Goal: Task Accomplishment & Management: Use online tool/utility

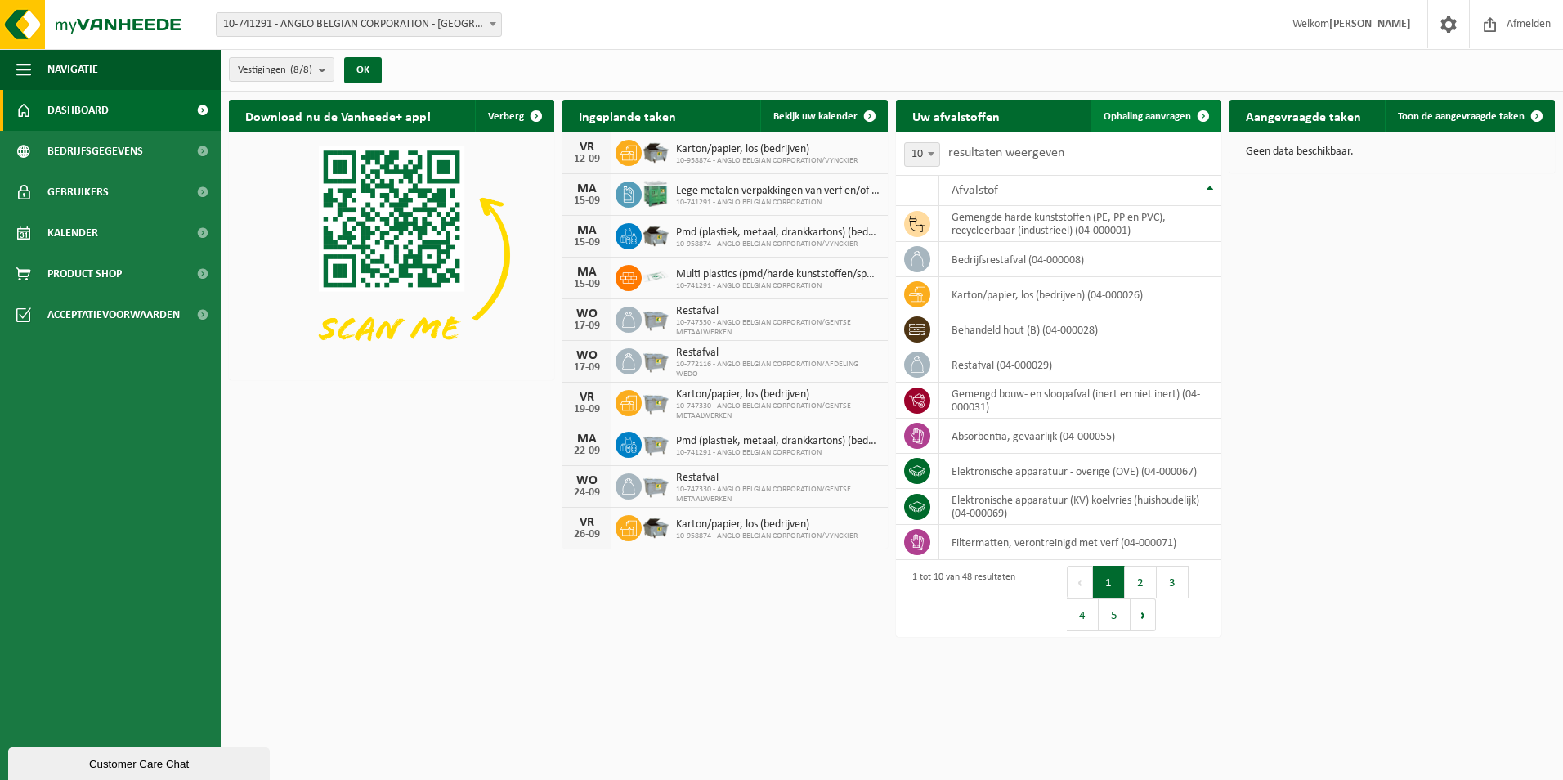
click at [1158, 105] on link "Ophaling aanvragen" at bounding box center [1155, 116] width 129 height 33
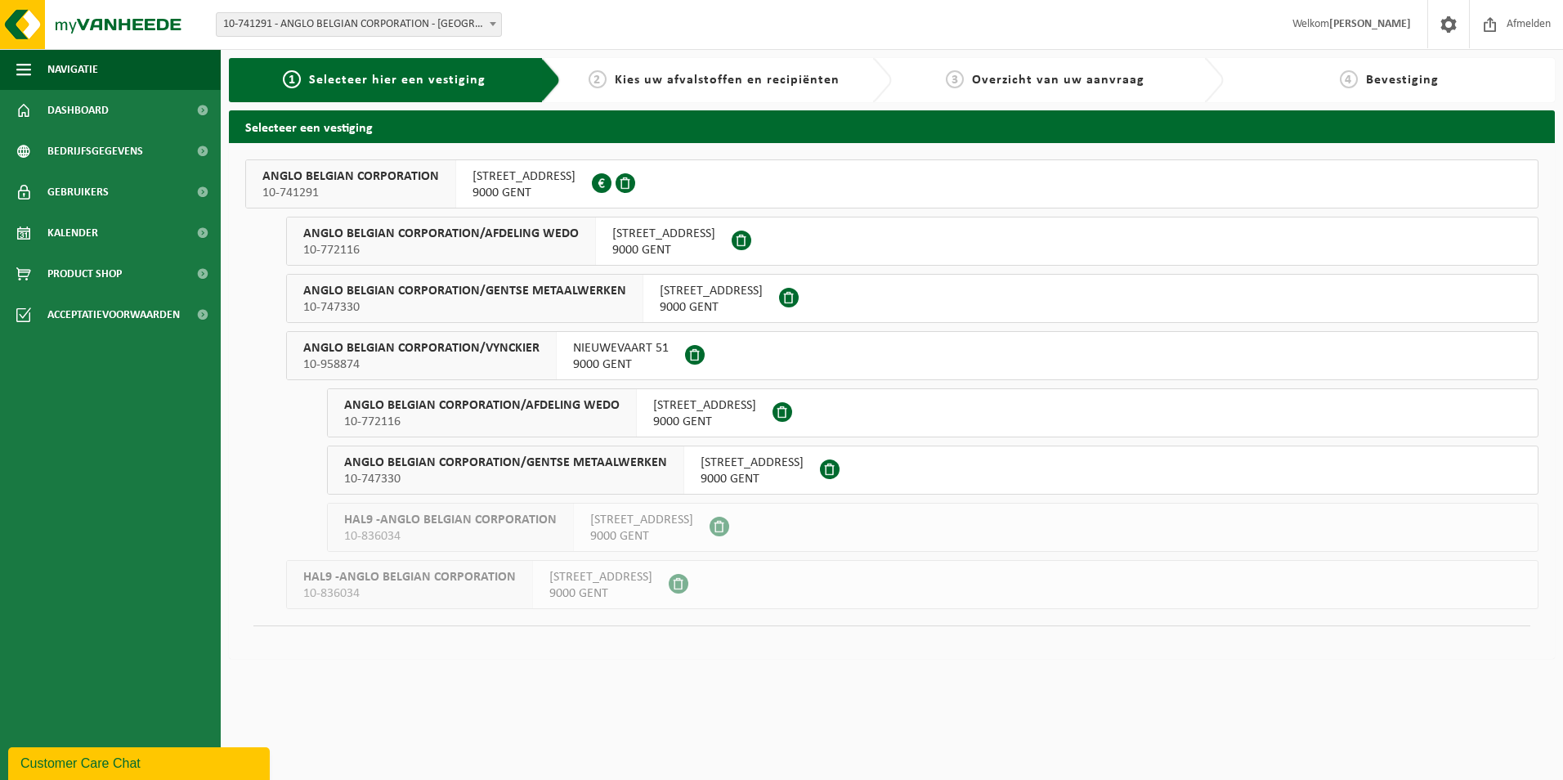
click at [562, 151] on div "ANGLO BELGIAN CORPORATION 10-741291 WIEDAUWKAAI 43 9000 GENT 0420.246.659 ANGLO…" at bounding box center [892, 401] width 1326 height 516
click at [562, 166] on div "WIEDAUWKAAI 43 9000 GENT 0420.246.659" at bounding box center [524, 183] width 136 height 47
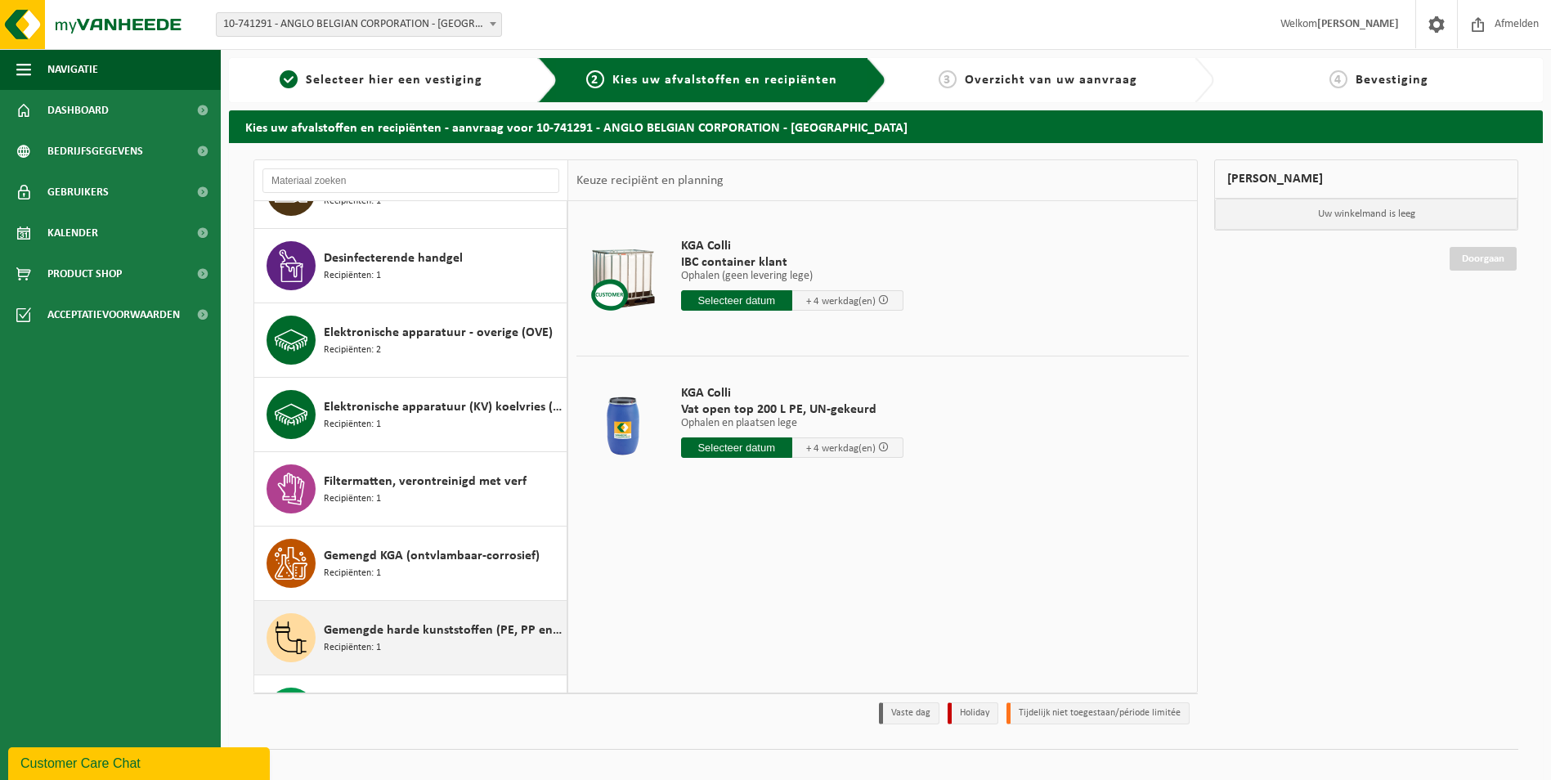
scroll to position [981, 0]
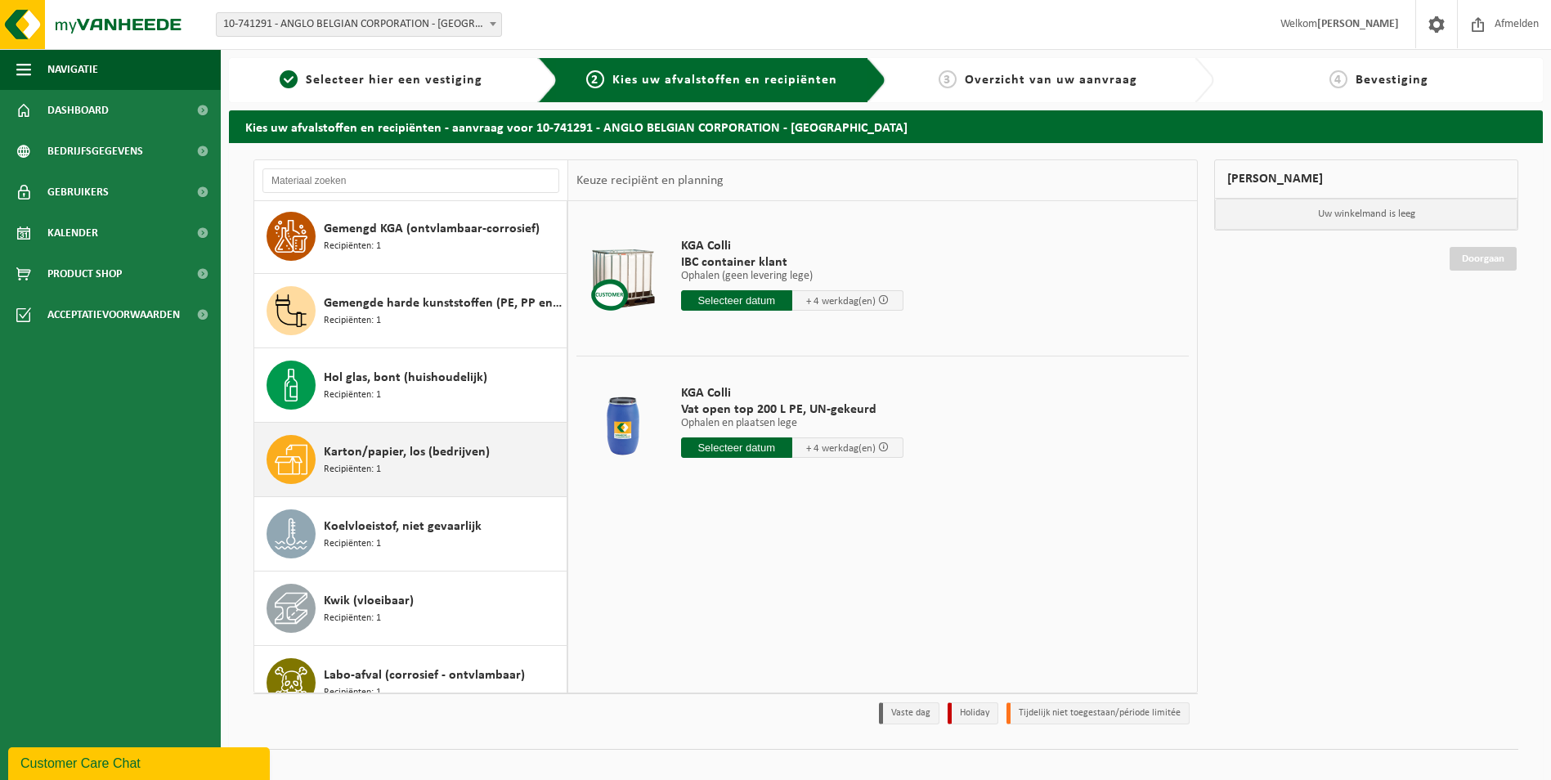
click at [426, 476] on div "Karton/papier, los (bedrijven) Recipiënten: 1" at bounding box center [443, 459] width 239 height 49
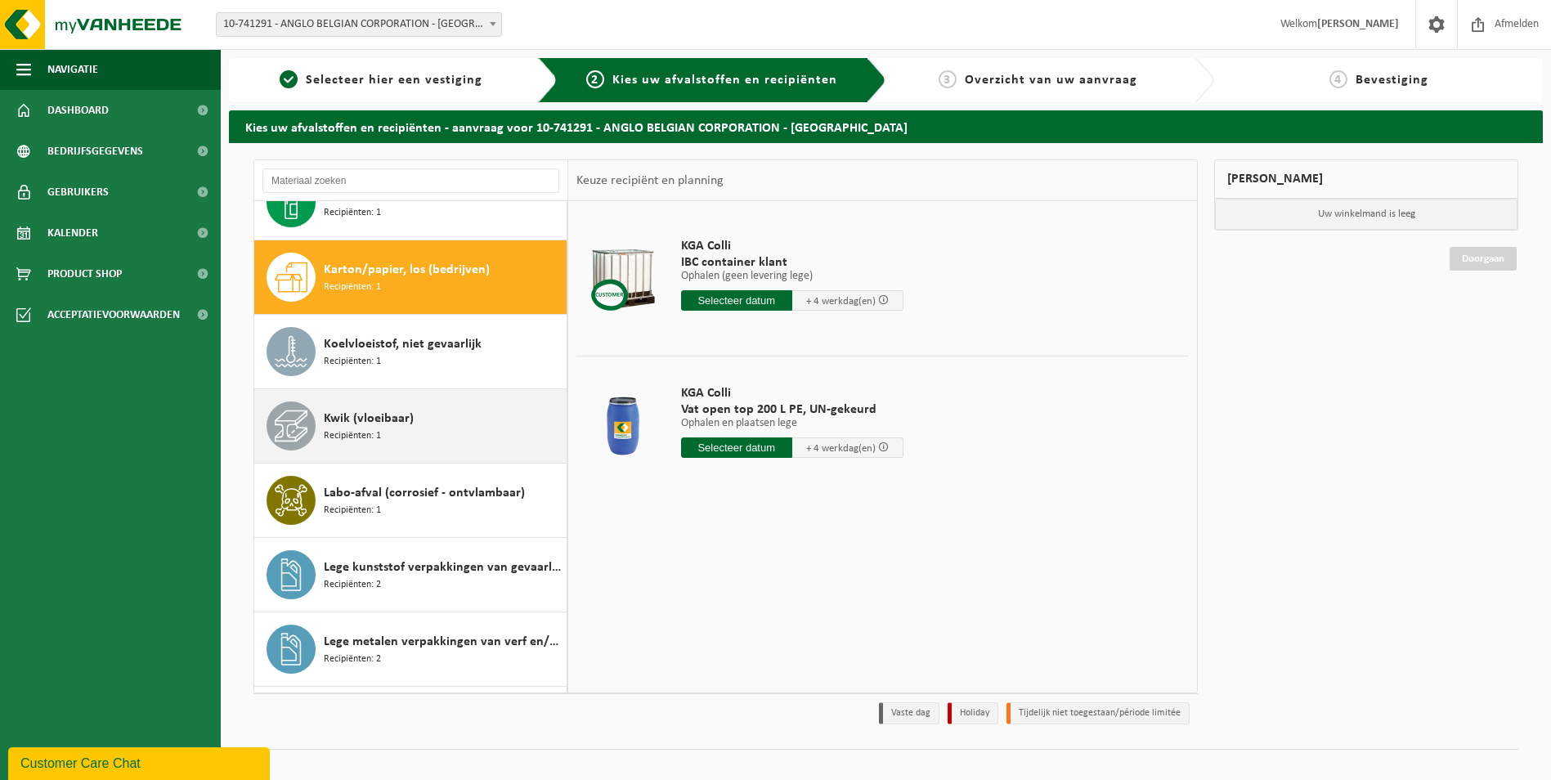
scroll to position [1195, 0]
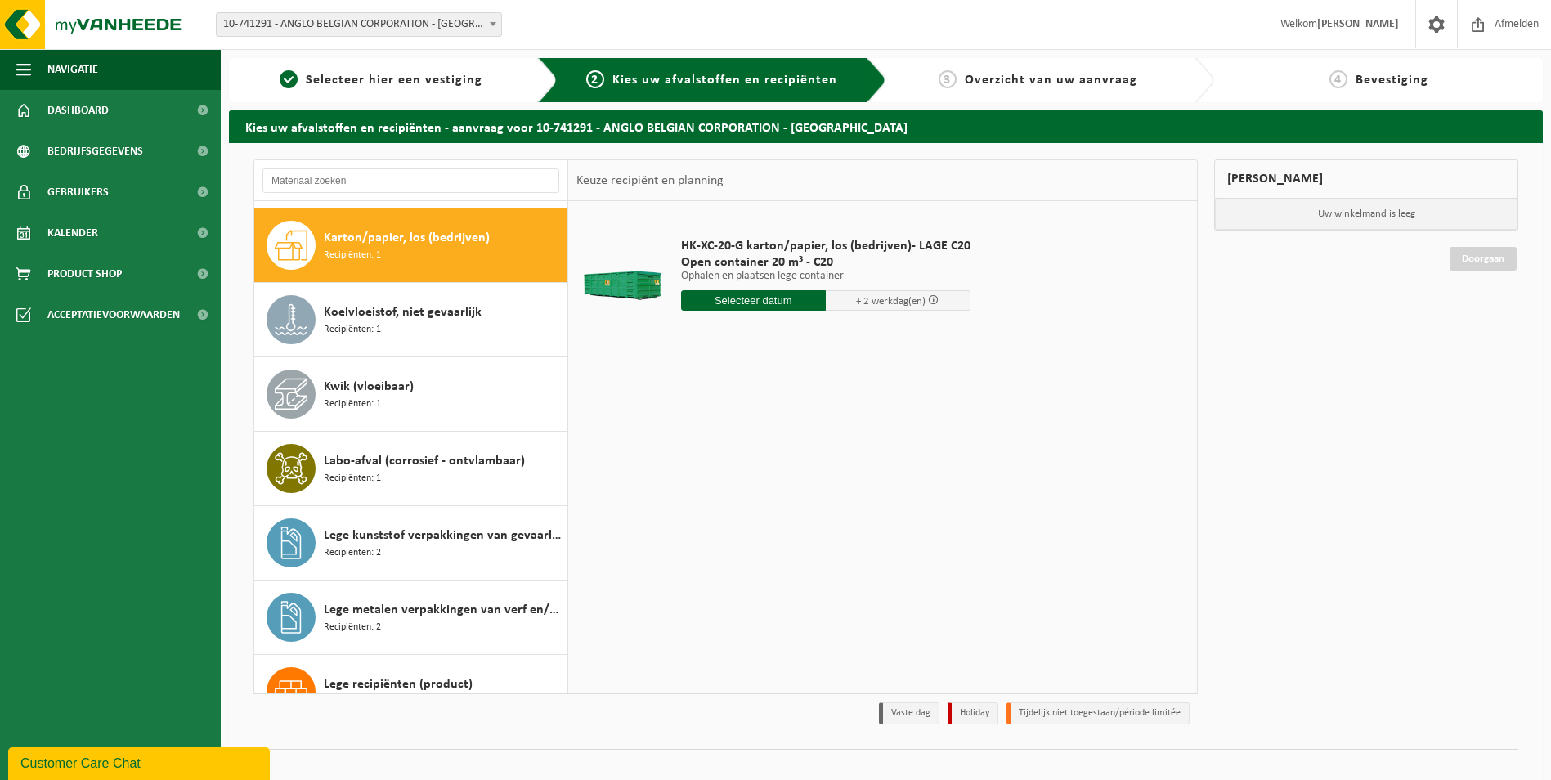
click at [710, 301] on input "text" at bounding box center [753, 300] width 145 height 20
click at [700, 446] on div "15" at bounding box center [696, 445] width 29 height 26
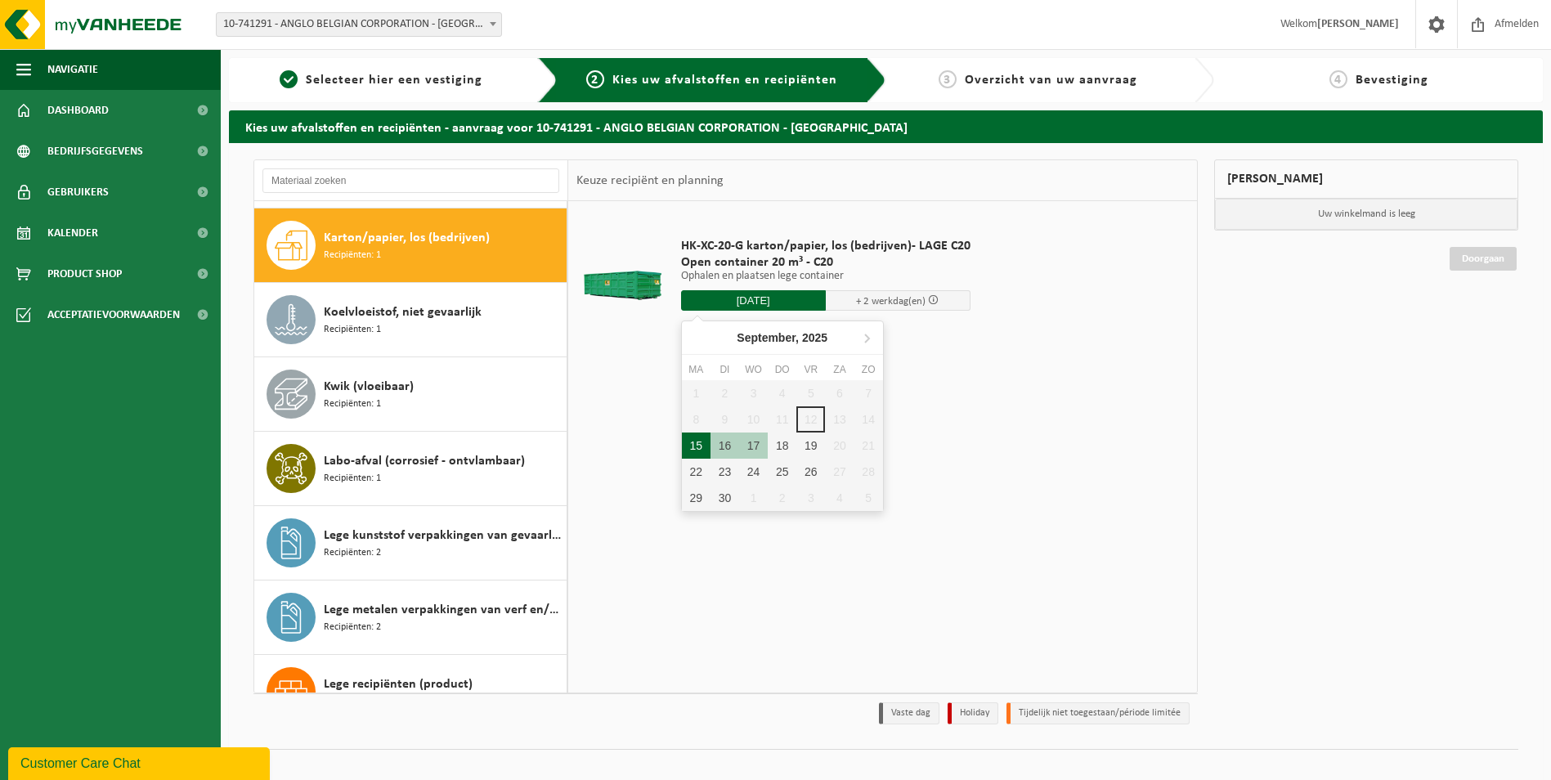
type input "Van 2025-09-15"
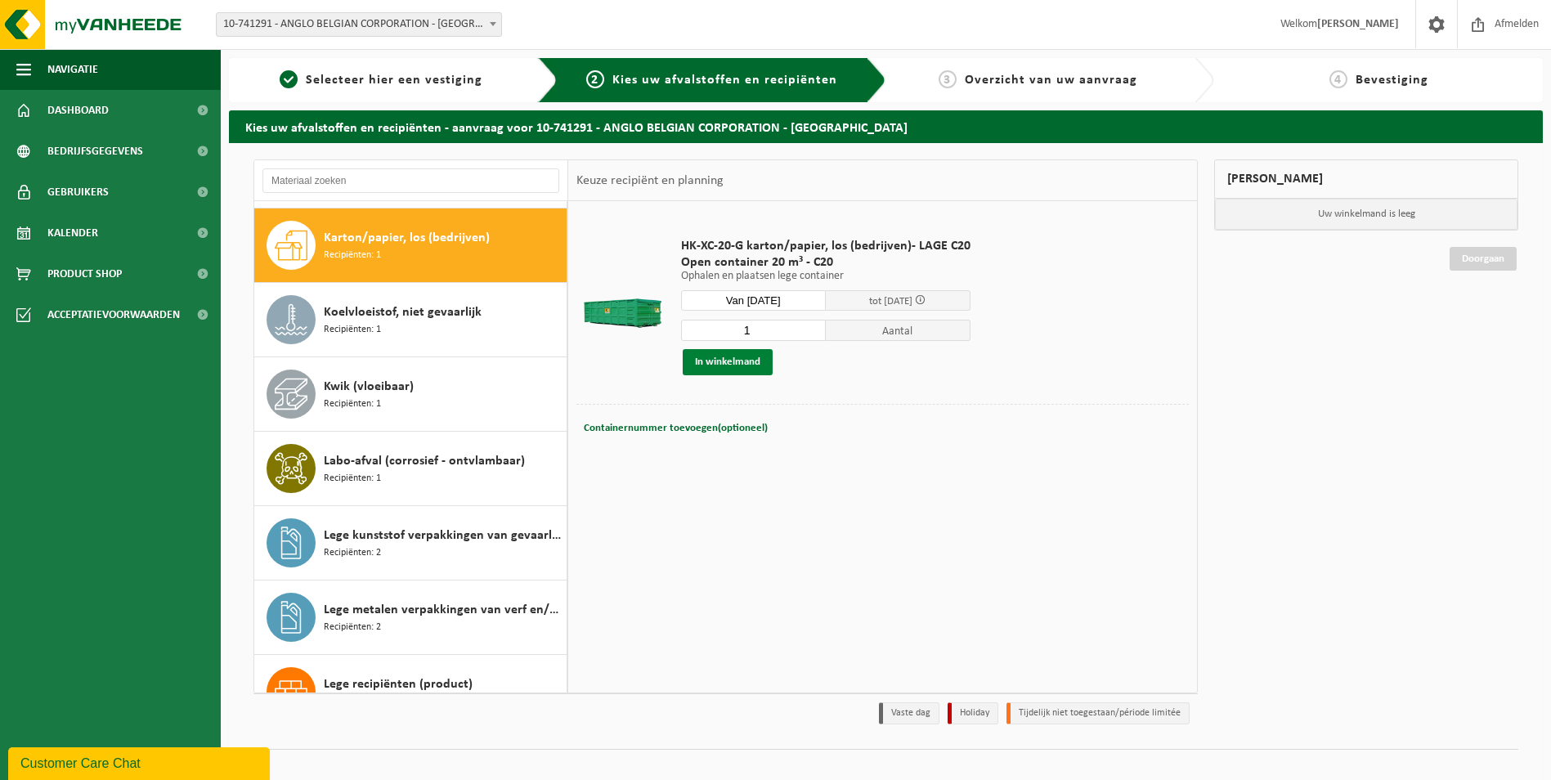
click at [724, 364] on button "In winkelmand" at bounding box center [728, 362] width 90 height 26
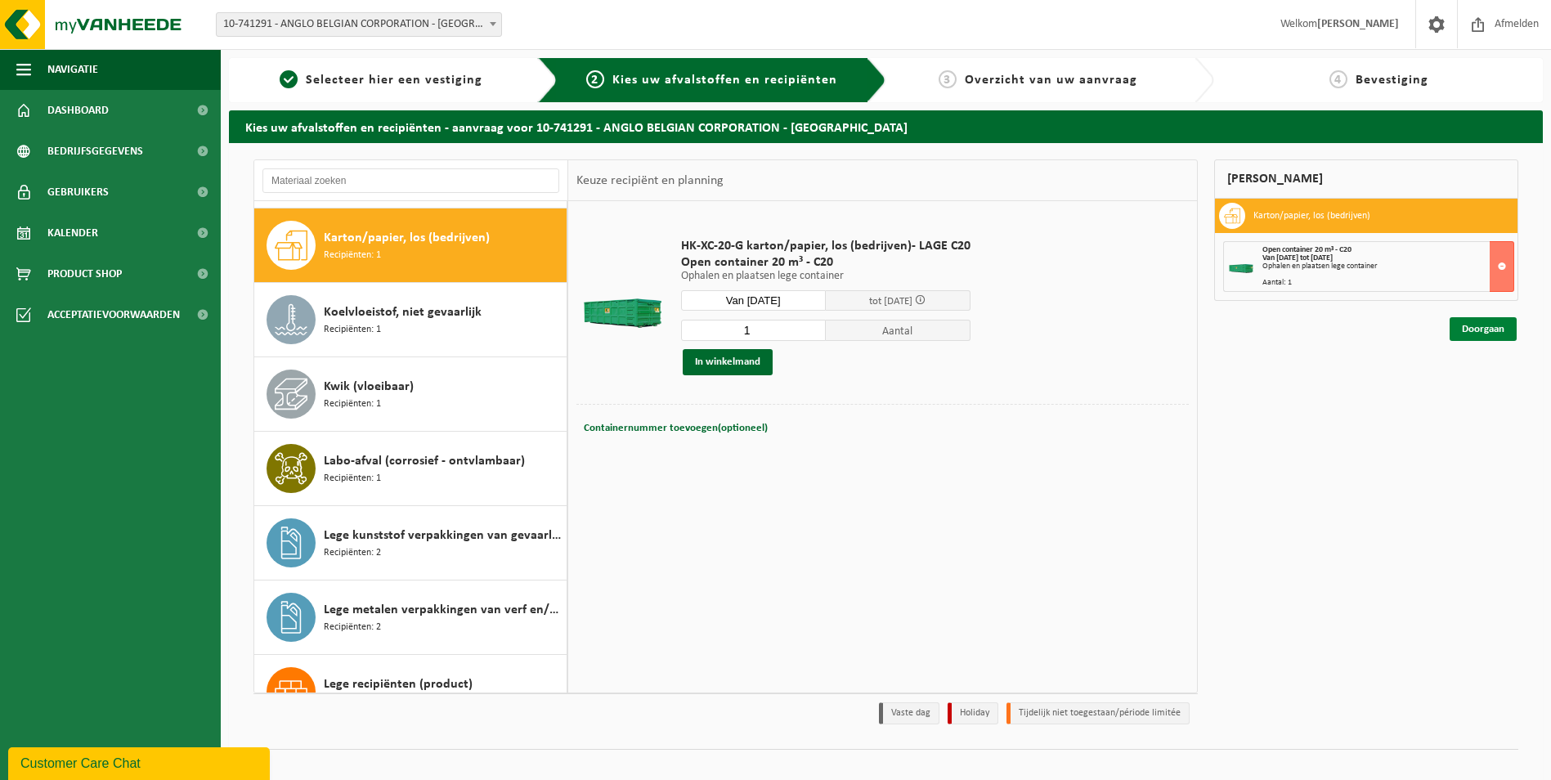
click at [1485, 322] on link "Doorgaan" at bounding box center [1482, 329] width 67 height 24
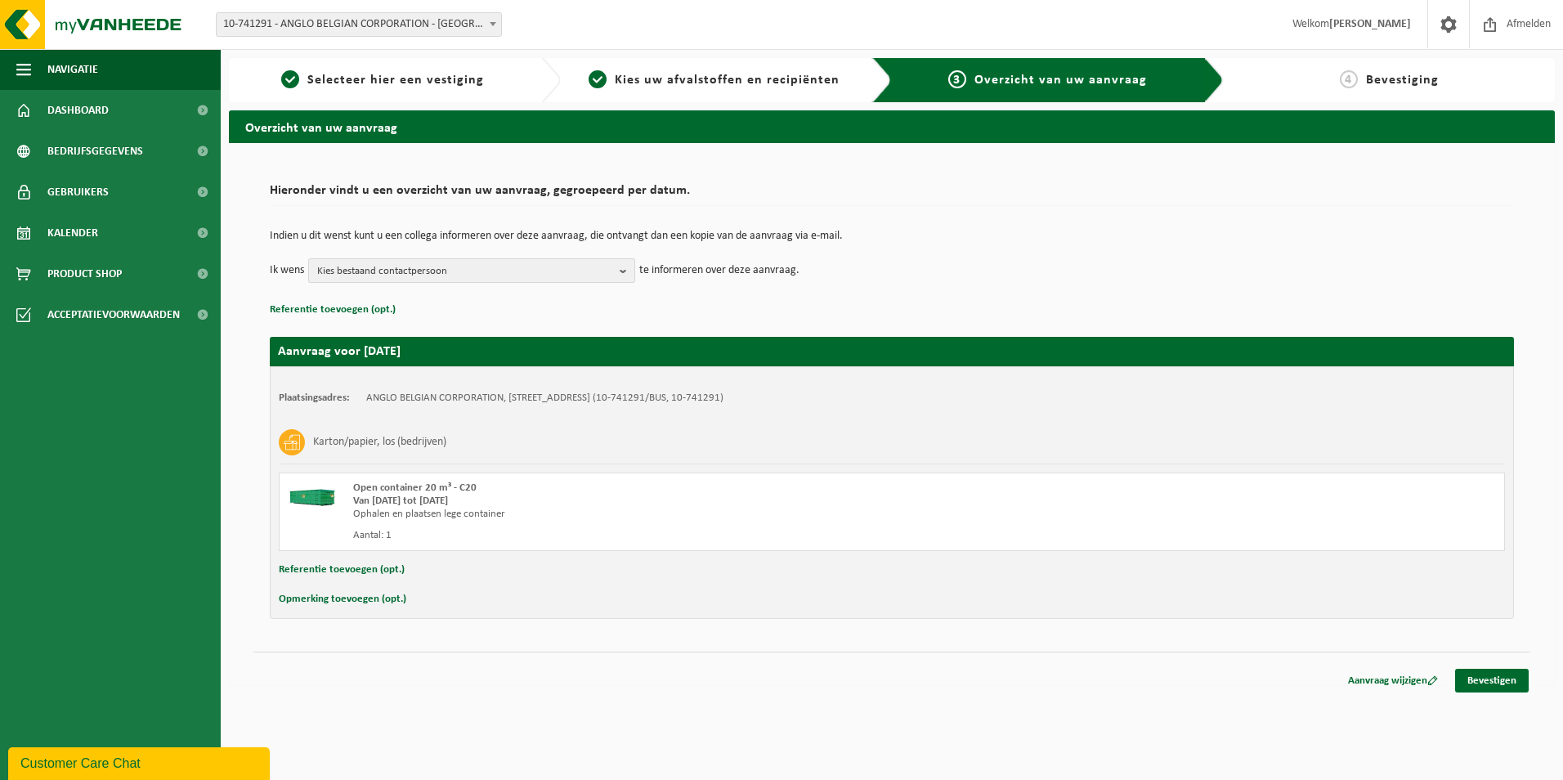
click at [625, 267] on b "button" at bounding box center [627, 270] width 15 height 23
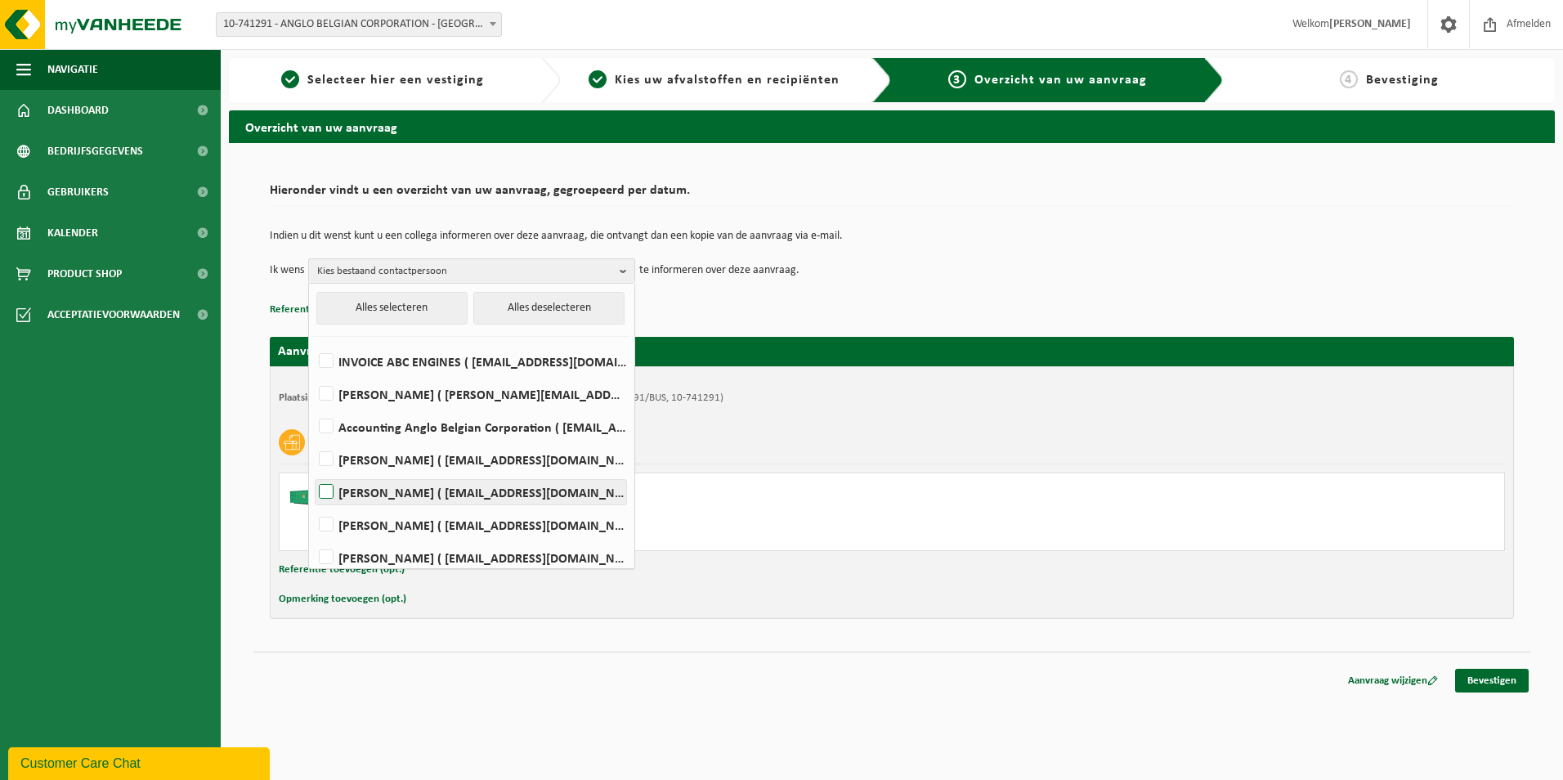
click at [369, 487] on label "[PERSON_NAME] ( [EMAIL_ADDRESS][DOMAIN_NAME] )" at bounding box center [471, 492] width 311 height 25
click at [313, 472] on input "[PERSON_NAME] ( [EMAIL_ADDRESS][DOMAIN_NAME] )" at bounding box center [312, 471] width 1 height 1
checkbox input "true"
click at [1499, 684] on link "Bevestigen" at bounding box center [1492, 681] width 74 height 24
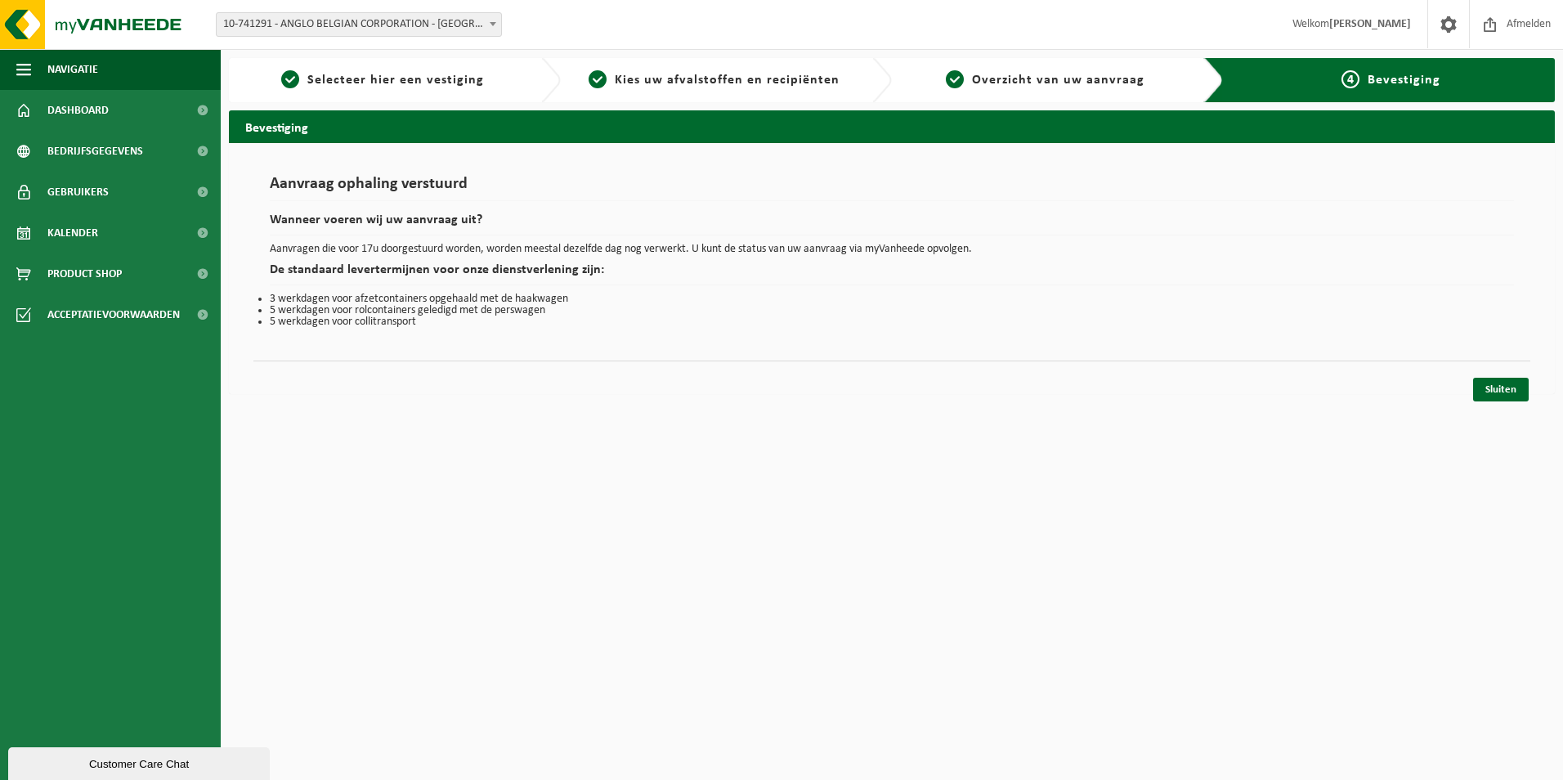
click at [1503, 376] on div "Sluiten" at bounding box center [891, 369] width 1277 height 17
click at [1502, 387] on link "Sluiten" at bounding box center [1501, 390] width 56 height 24
